Goal: Information Seeking & Learning: Learn about a topic

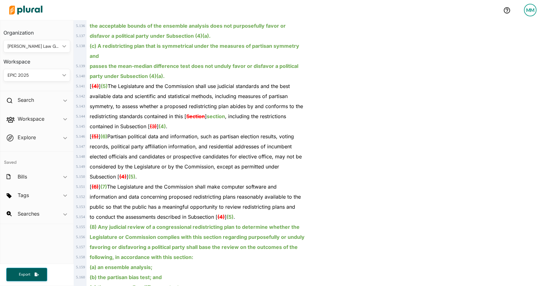
scroll to position [1318, 0]
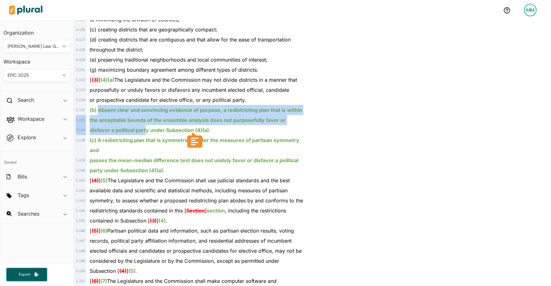
drag, startPoint x: 99, startPoint y: 101, endPoint x: 146, endPoint y: 116, distance: 49.0
click at [146, 125] on div "disfavor a political party under Subsection (4)(a)." at bounding box center [196, 130] width 218 height 10
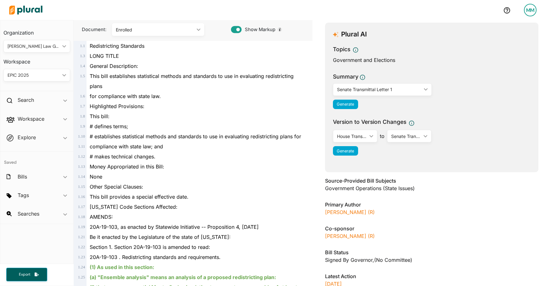
scroll to position [0, 0]
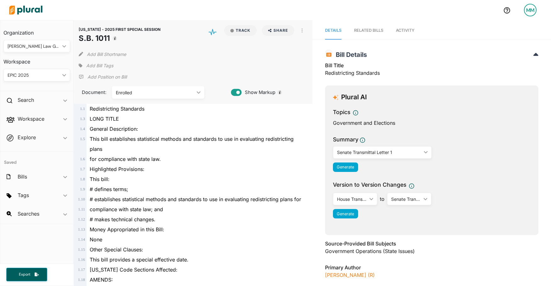
click at [403, 32] on span "Activity" at bounding box center [405, 30] width 19 height 5
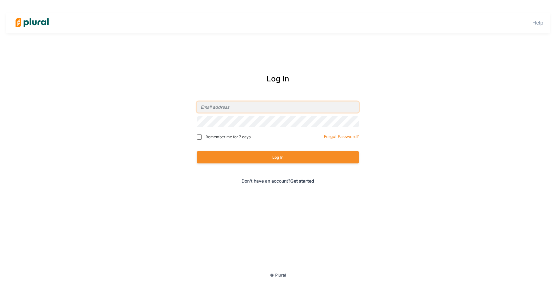
click at [235, 106] on input "email" at bounding box center [278, 107] width 162 height 11
click at [213, 138] on span "Remember me for 7 days" at bounding box center [227, 137] width 45 height 6
click at [202, 138] on input "Remember me for 7 days" at bounding box center [199, 137] width 5 height 5
checkbox input "true"
click at [224, 105] on input "email" at bounding box center [278, 107] width 162 height 11
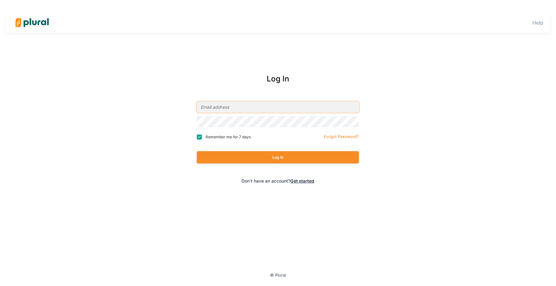
type input "[EMAIL_ADDRESS][PERSON_NAME][DOMAIN_NAME]"
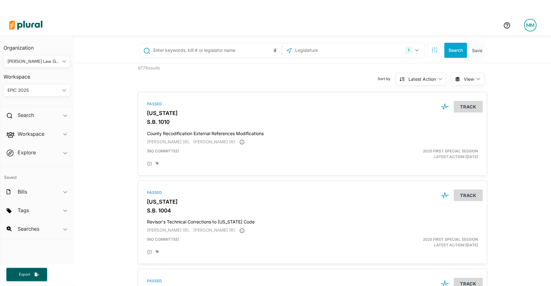
click at [229, 53] on input "text" at bounding box center [216, 50] width 127 height 12
type input "sb 1011"
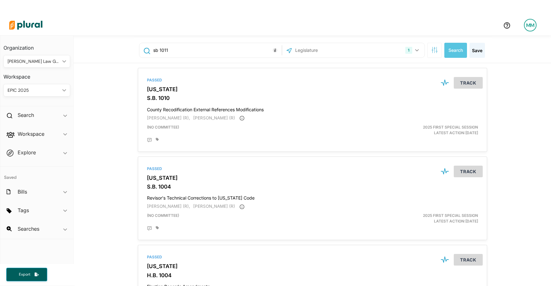
scroll to position [15, 0]
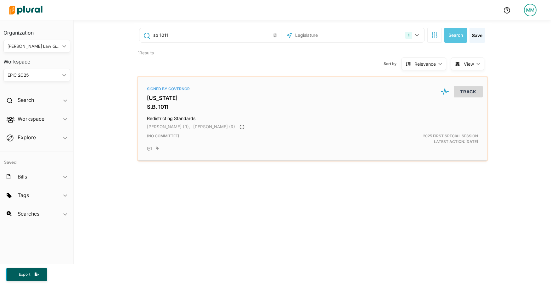
click at [152, 107] on h3 "S.B. 1011" at bounding box center [312, 107] width 331 height 6
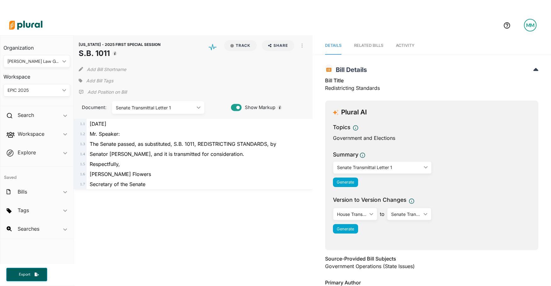
click at [178, 107] on div "Senate Transmittal Letter 1" at bounding box center [155, 107] width 78 height 7
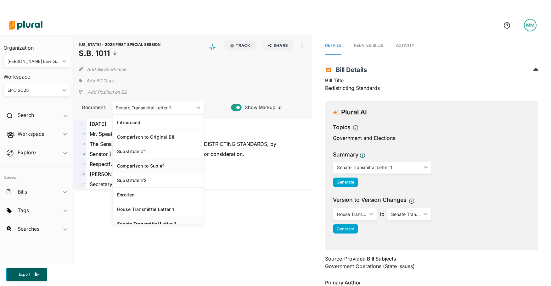
scroll to position [7, 0]
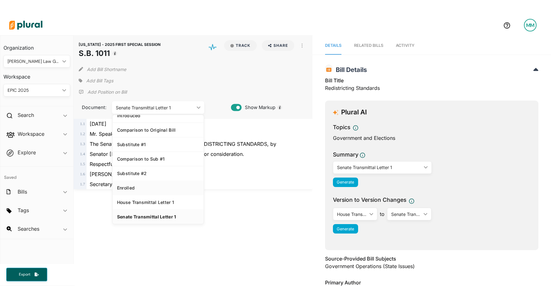
click at [135, 186] on div "Enrolled" at bounding box center [158, 187] width 82 height 5
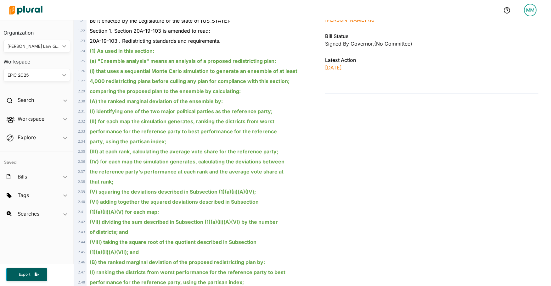
scroll to position [216, 0]
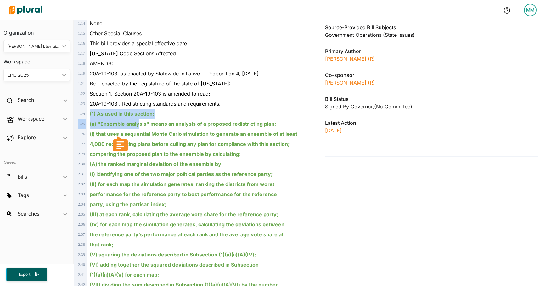
drag, startPoint x: 90, startPoint y: 112, endPoint x: 138, endPoint y: 125, distance: 49.8
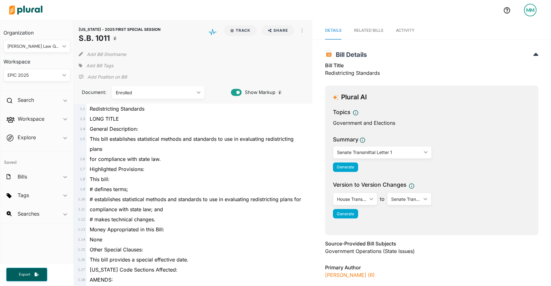
scroll to position [0, 0]
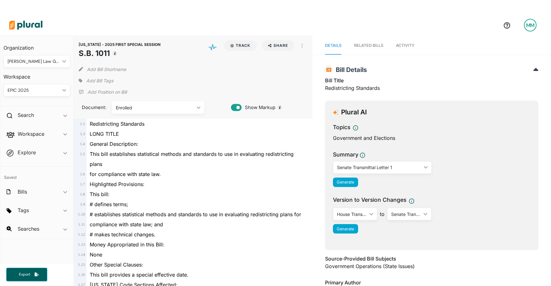
click at [349, 167] on div "Senate Transmittal Letter 1" at bounding box center [379, 167] width 84 height 7
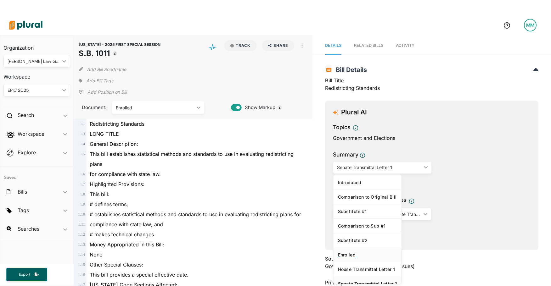
click at [344, 259] on link "Enrolled" at bounding box center [368, 255] width 68 height 14
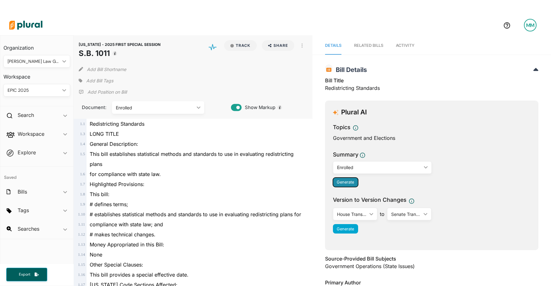
click at [345, 180] on span "Generate" at bounding box center [345, 182] width 17 height 5
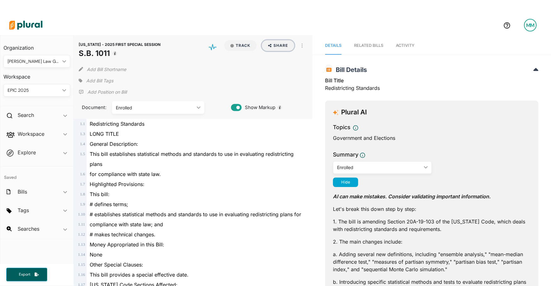
click at [274, 45] on button "Share" at bounding box center [278, 45] width 32 height 11
click at [240, 171] on div "for compliance with state law." at bounding box center [196, 174] width 218 height 10
click at [26, 276] on span "Export" at bounding box center [24, 274] width 20 height 5
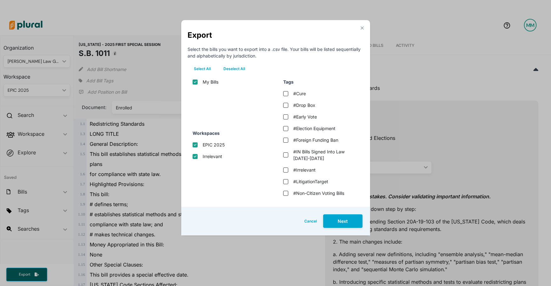
click at [312, 221] on button "Cancel" at bounding box center [310, 222] width 25 height 14
